Goal: Information Seeking & Learning: Find contact information

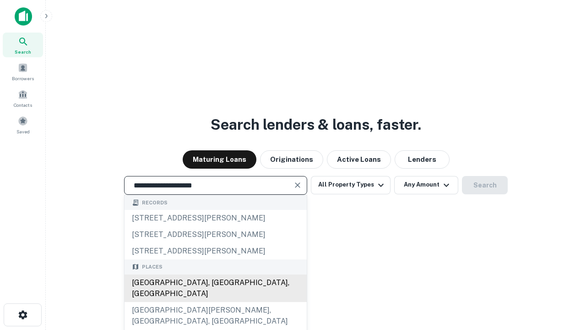
click at [215, 302] on div "Santa Monica, CA, USA" at bounding box center [216, 287] width 182 height 27
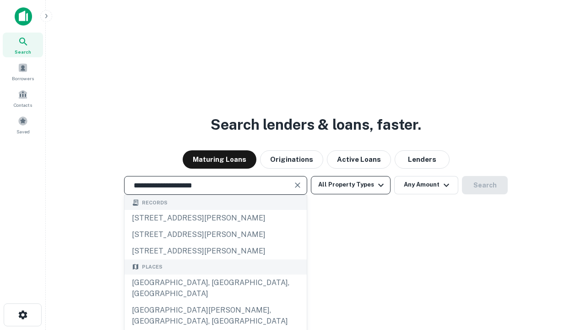
type input "**********"
click at [351, 185] on button "All Property Types" at bounding box center [351, 185] width 80 height 18
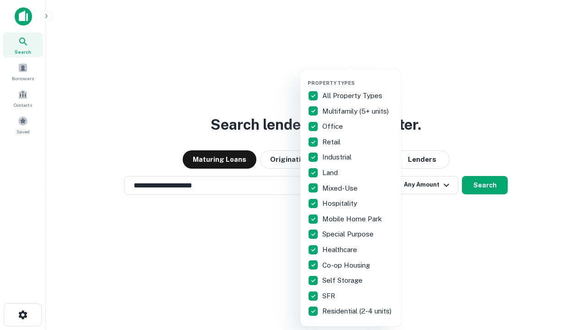
click at [358, 77] on button "button" at bounding box center [358, 77] width 101 height 0
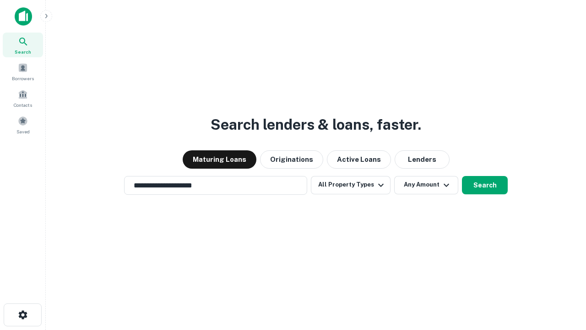
scroll to position [14, 0]
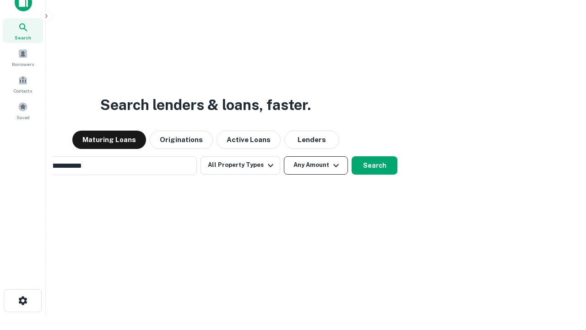
click at [284, 156] on button "Any Amount" at bounding box center [316, 165] width 64 height 18
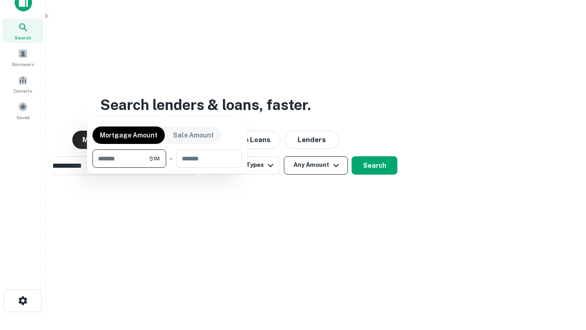
scroll to position [15, 0]
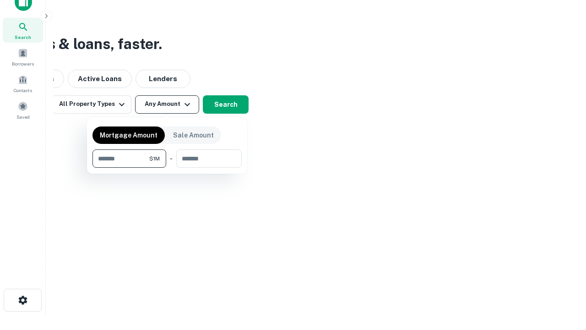
type input "*******"
click at [167, 168] on button "button" at bounding box center [166, 168] width 149 height 0
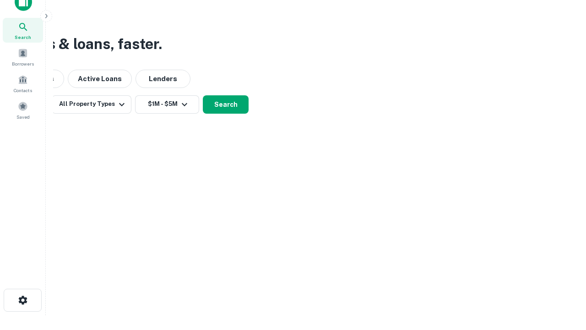
scroll to position [5, 169]
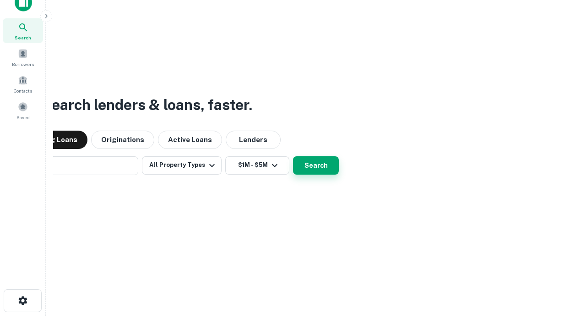
click at [293, 156] on button "Search" at bounding box center [316, 165] width 46 height 18
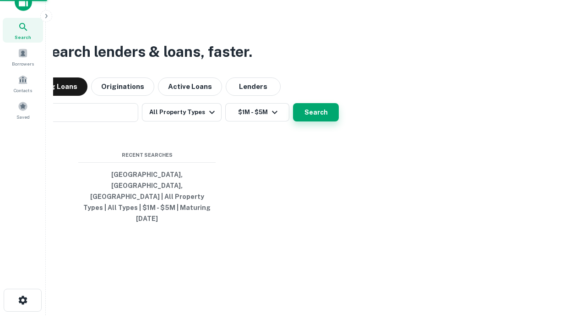
scroll to position [24, 259]
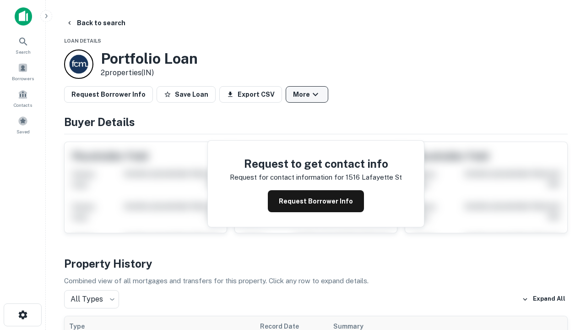
click at [307, 94] on button "More" at bounding box center [307, 94] width 43 height 16
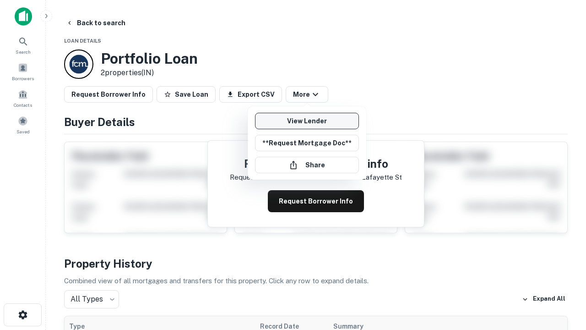
click at [307, 121] on link "View Lender" at bounding box center [307, 121] width 104 height 16
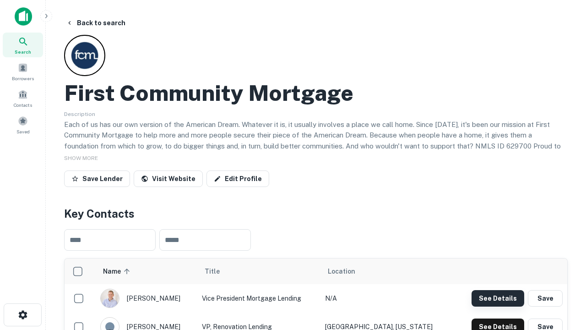
click at [498, 298] on button "See Details" at bounding box center [498, 298] width 53 height 16
click at [22, 315] on icon "button" at bounding box center [22, 314] width 11 height 11
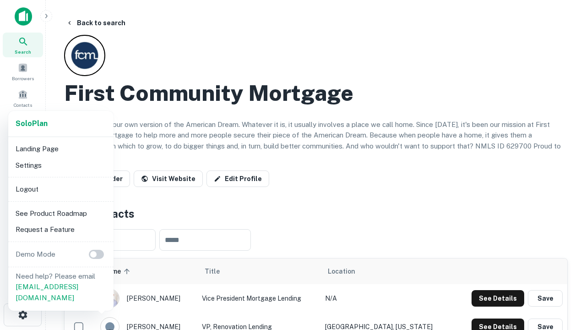
click at [60, 189] on li "Logout" at bounding box center [61, 189] width 98 height 16
